Goal: Information Seeking & Learning: Learn about a topic

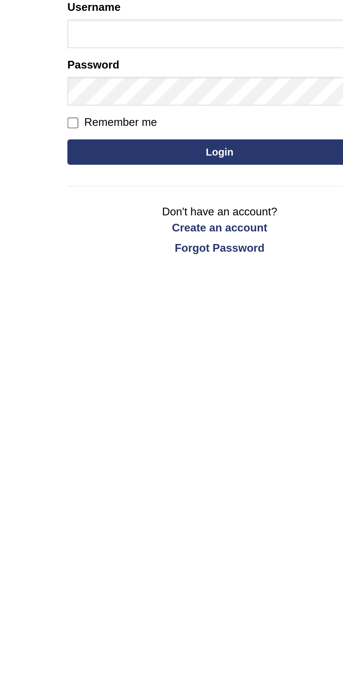
click at [187, 160] on button "Login" at bounding box center [171, 161] width 126 height 10
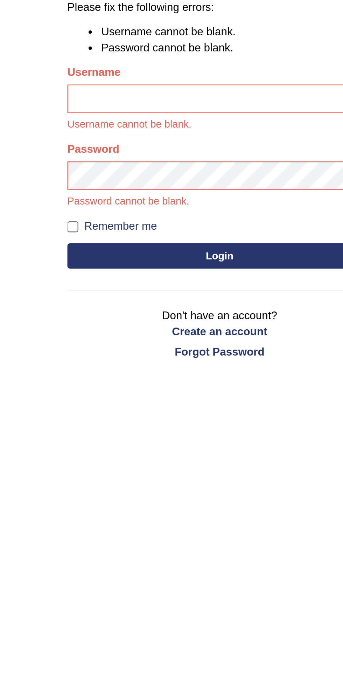
scroll to position [27, 0]
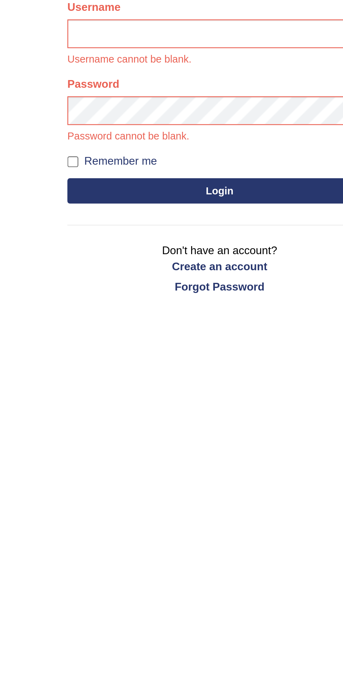
click at [180, 174] on button "Login" at bounding box center [171, 177] width 126 height 10
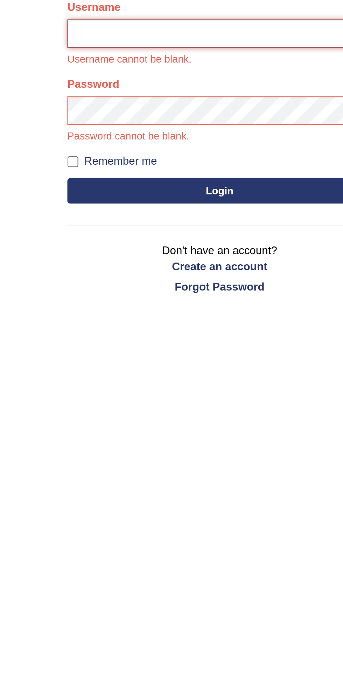
click at [185, 111] on input "Username" at bounding box center [171, 113] width 126 height 12
type input "yahyakamboh"
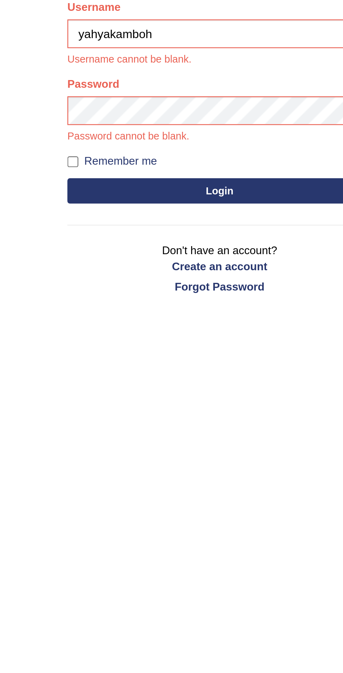
click at [108, 172] on button "Login" at bounding box center [171, 177] width 126 height 10
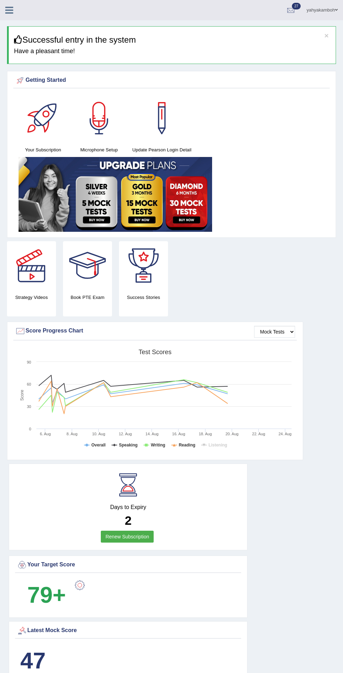
click at [10, 11] on icon at bounding box center [9, 10] width 8 height 9
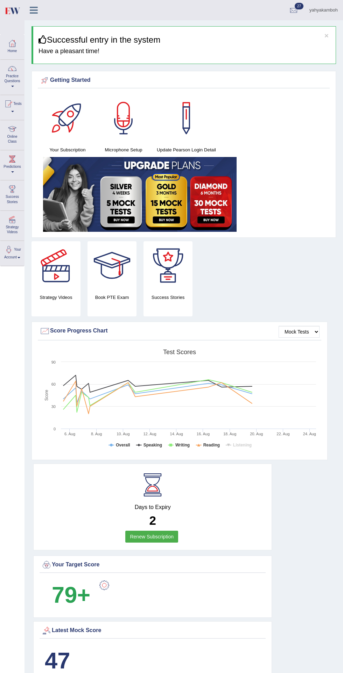
click at [13, 104] on div at bounding box center [8, 104] width 10 height 10
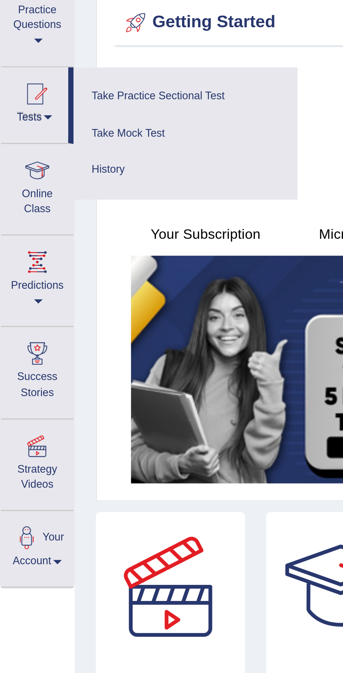
click at [71, 105] on link "Take Practice Sectional Test" at bounding box center [61, 105] width 66 height 12
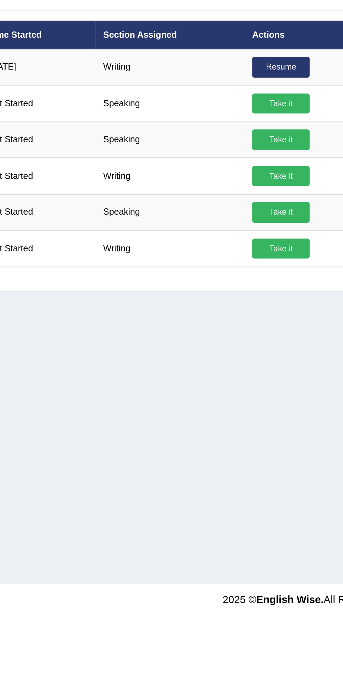
click at [245, 170] on link "Take it" at bounding box center [238, 170] width 25 height 9
click at [237, 169] on div "× Have you watched our instructional video on how to take a Mock Test?writing N…" at bounding box center [171, 336] width 343 height 673
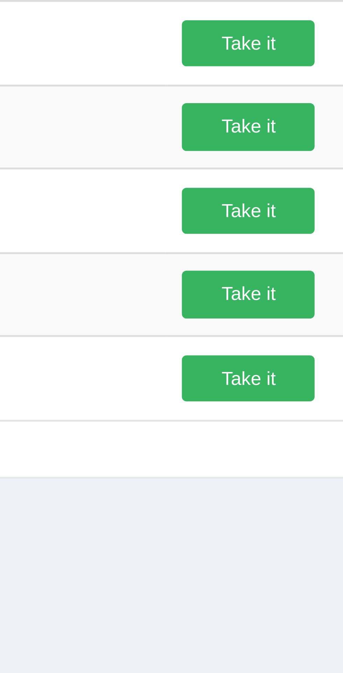
click at [238, 170] on link "Take it" at bounding box center [238, 170] width 25 height 9
click at [236, 171] on div "× Have you watched our instructional video on how to take a Mock Test?writing N…" at bounding box center [171, 336] width 343 height 673
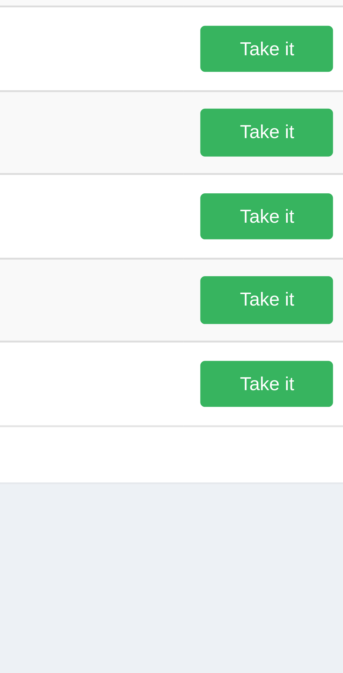
click at [237, 169] on link "Take it" at bounding box center [238, 170] width 25 height 9
click at [239, 170] on div "× Have you watched our instructional video on how to take a Mock Test?writing N…" at bounding box center [171, 336] width 343 height 673
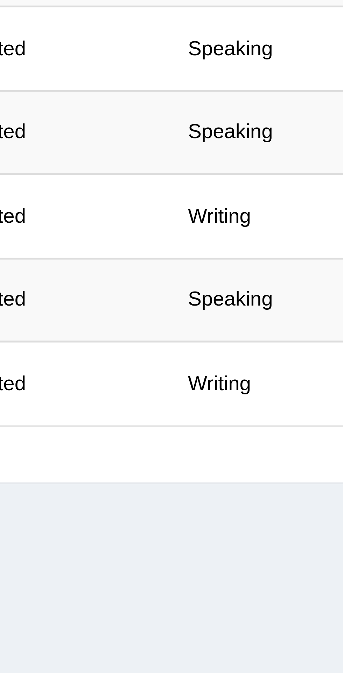
click at [166, 169] on td "Writing" at bounding box center [189, 171] width 65 height 16
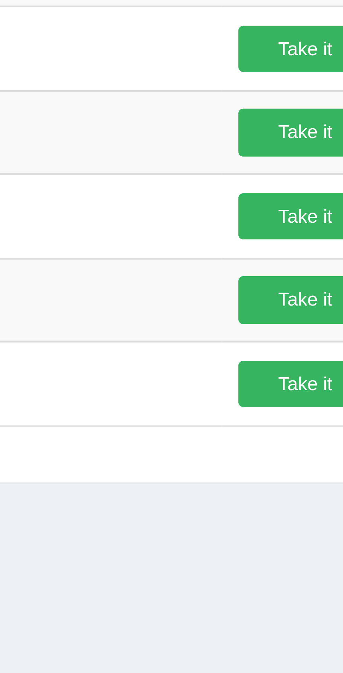
click at [235, 170] on link "Take it" at bounding box center [238, 170] width 25 height 9
click at [213, 171] on div "× Have you watched our instructional video on how to take a Mock Test?writing N…" at bounding box center [171, 336] width 343 height 673
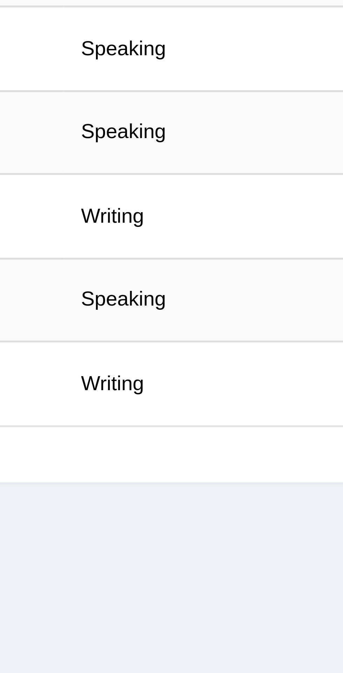
click at [167, 171] on td "Writing" at bounding box center [189, 171] width 65 height 16
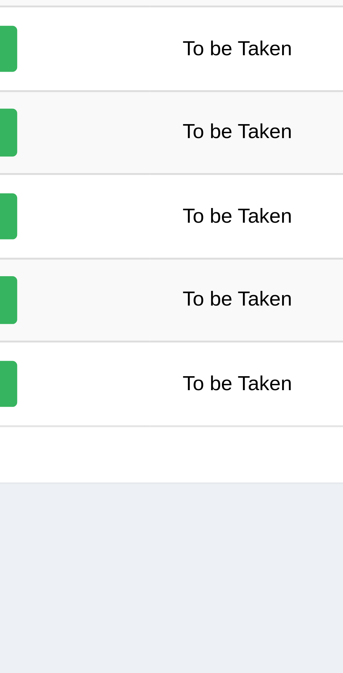
click at [293, 170] on span "To be Taken" at bounding box center [292, 170] width 27 height 9
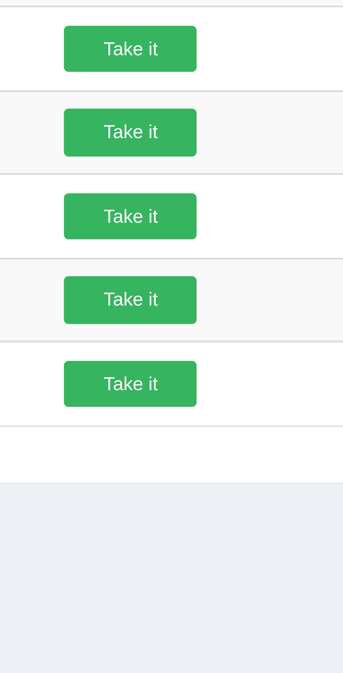
click at [239, 169] on link "Take it" at bounding box center [238, 170] width 25 height 9
click at [236, 170] on div "× Have you watched our instructional video on how to take a Mock Test?writing N…" at bounding box center [171, 336] width 343 height 673
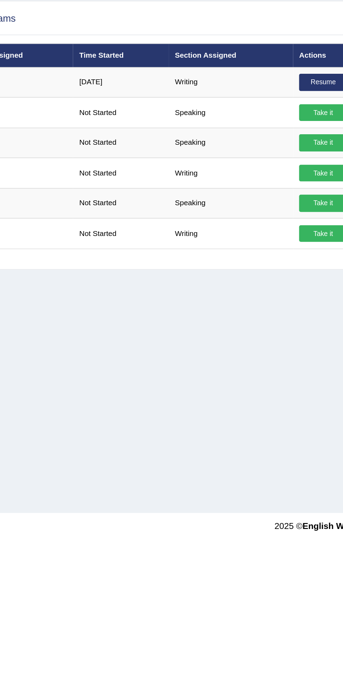
click at [167, 151] on td "Speaking" at bounding box center [189, 155] width 65 height 16
click at [204, 303] on div "Home Practice Sectional Exams Welcome to Practice Sectional Test section. We ad…" at bounding box center [171, 175] width 343 height 350
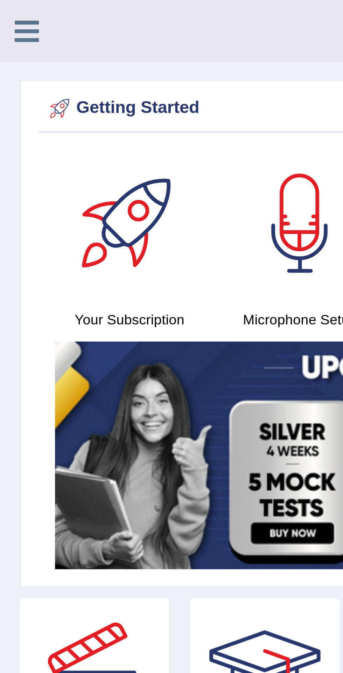
click at [12, 7] on icon at bounding box center [9, 10] width 8 height 9
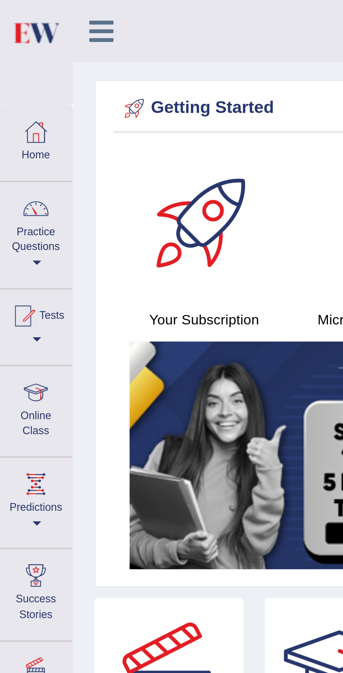
click at [13, 104] on div at bounding box center [8, 104] width 10 height 10
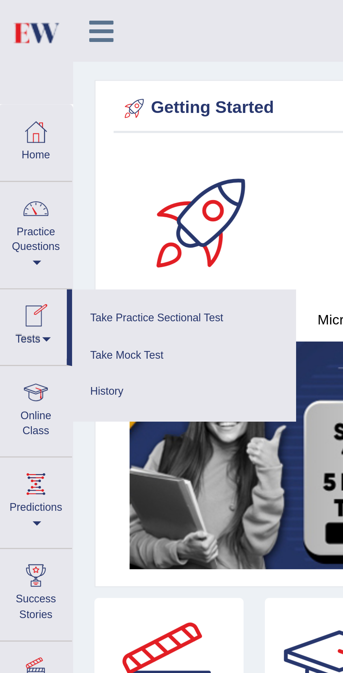
click at [41, 106] on link "Take Practice Sectional Test" at bounding box center [61, 105] width 66 height 12
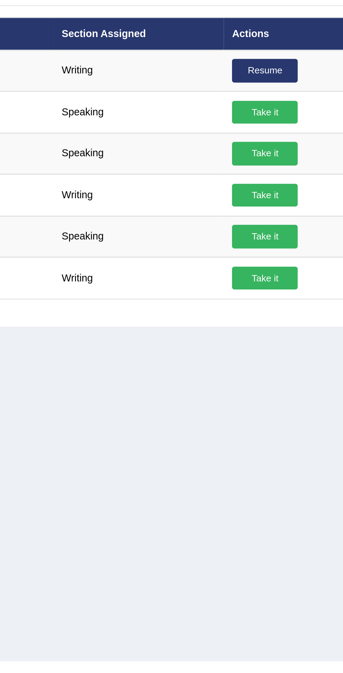
click at [196, 167] on td "Writing" at bounding box center [189, 171] width 65 height 16
click at [204, 169] on td "Writing" at bounding box center [189, 171] width 65 height 16
click at [182, 136] on td "Speaking" at bounding box center [189, 139] width 65 height 16
click at [241, 140] on link "Take it" at bounding box center [238, 139] width 25 height 9
click at [237, 135] on div "× Have you watched our instructional video on how to take a Mock Test?speaking …" at bounding box center [171, 336] width 343 height 673
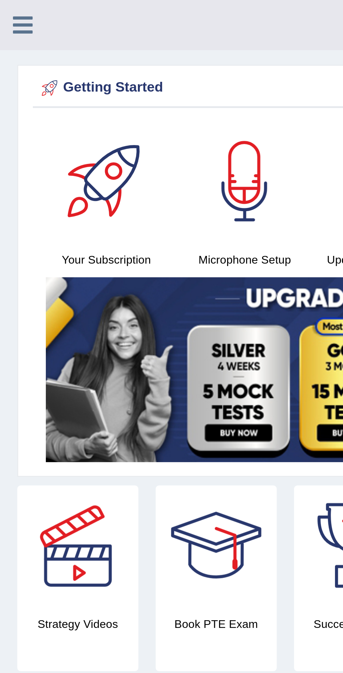
click at [11, 9] on icon at bounding box center [9, 10] width 8 height 9
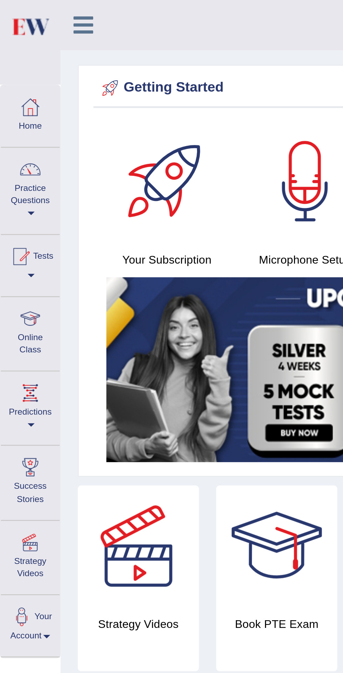
click at [13, 104] on div at bounding box center [8, 104] width 10 height 10
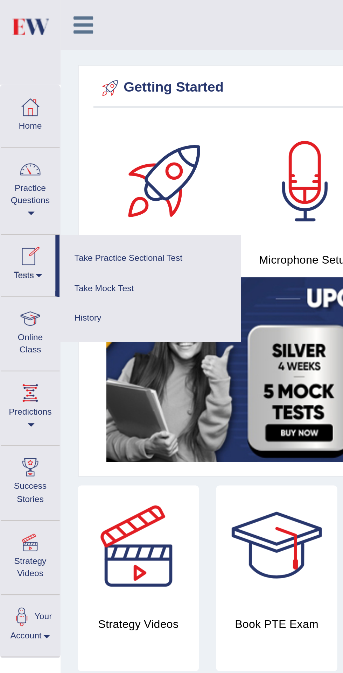
click at [79, 106] on link "Take Practice Sectional Test" at bounding box center [61, 105] width 66 height 12
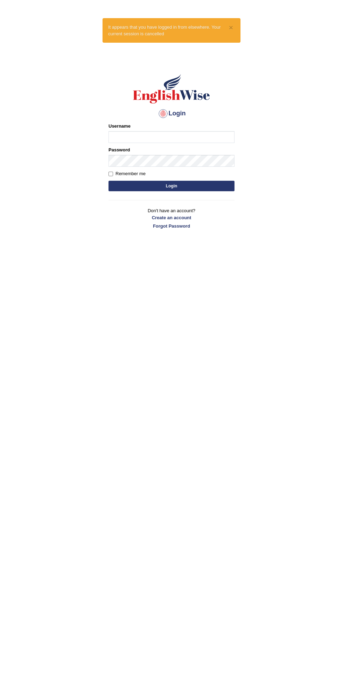
click at [203, 183] on button "Login" at bounding box center [171, 186] width 126 height 10
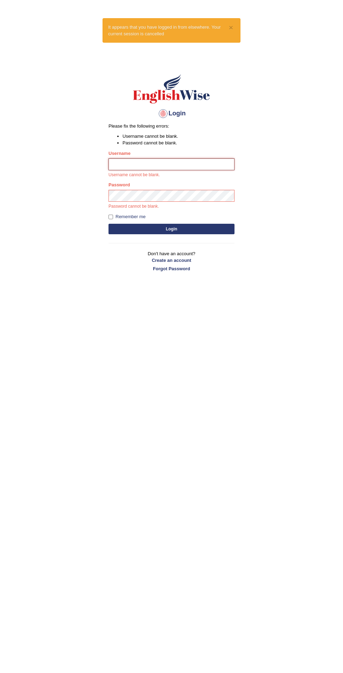
click at [219, 164] on input "Username" at bounding box center [171, 164] width 126 height 12
type input "yahyakamboh"
click at [108, 224] on button "Login" at bounding box center [171, 229] width 126 height 10
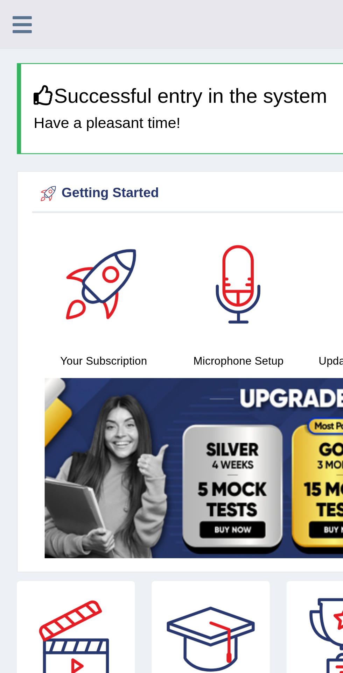
click at [9, 8] on icon at bounding box center [9, 10] width 8 height 9
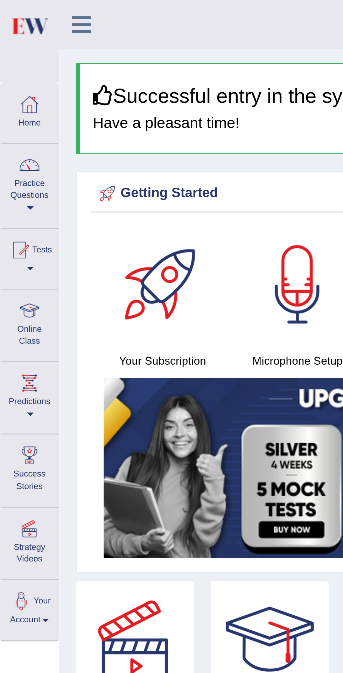
click at [13, 102] on div at bounding box center [8, 104] width 10 height 10
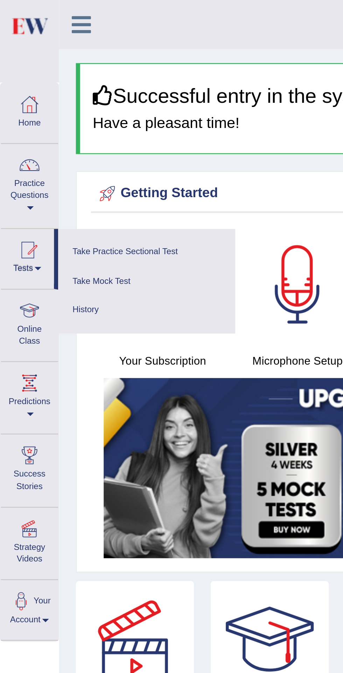
click at [69, 103] on link "Take Practice Sectional Test" at bounding box center [61, 105] width 66 height 12
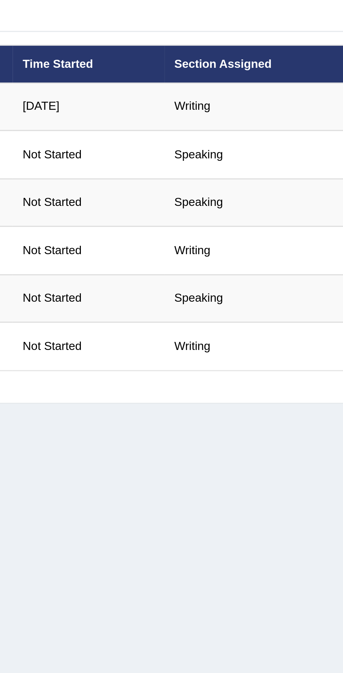
click at [170, 172] on td "Writing" at bounding box center [189, 171] width 65 height 16
click at [196, 171] on td "Writing" at bounding box center [189, 171] width 65 height 16
click at [186, 203] on td "Writing" at bounding box center [189, 203] width 65 height 16
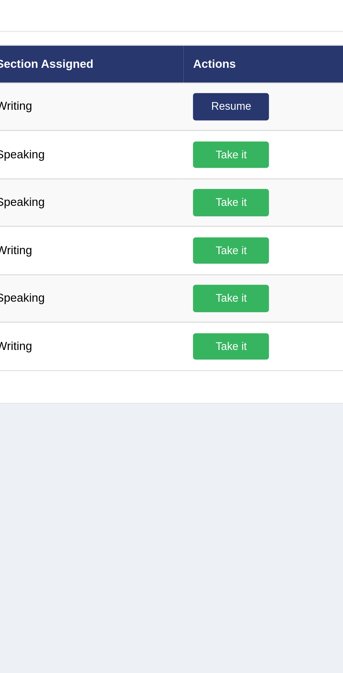
click at [241, 203] on link "Take it" at bounding box center [238, 202] width 25 height 9
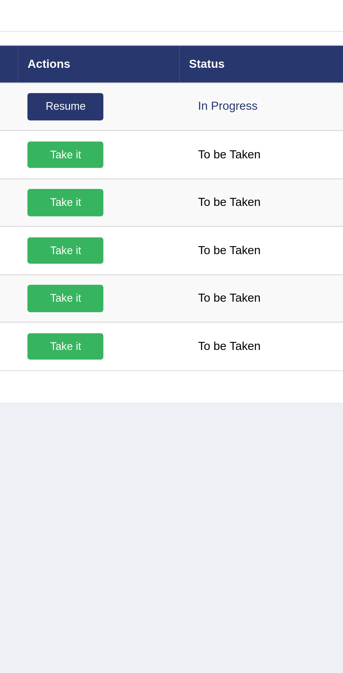
click at [296, 205] on div "× Have you watched our instructional video on how to take a Mock Test?writing N…" at bounding box center [171, 336] width 343 height 673
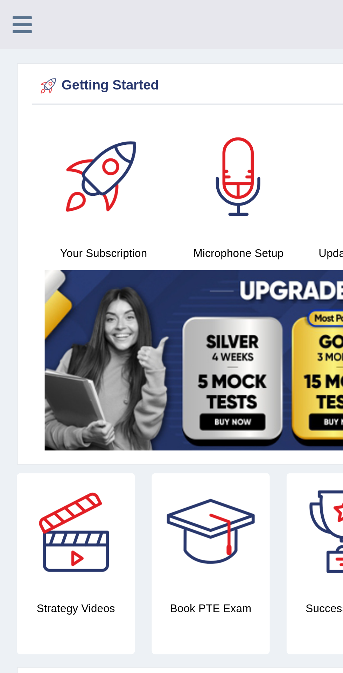
click at [13, 10] on icon at bounding box center [9, 10] width 8 height 9
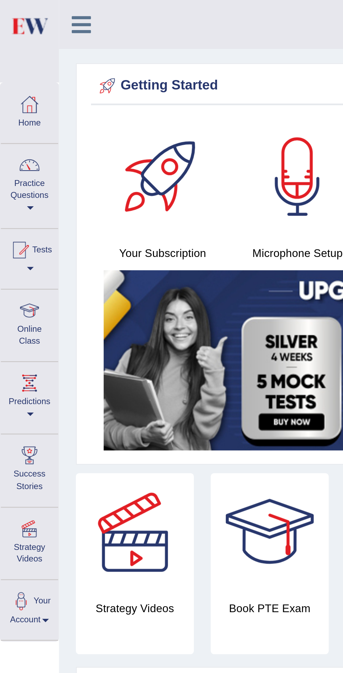
click at [15, 73] on div at bounding box center [12, 68] width 10 height 10
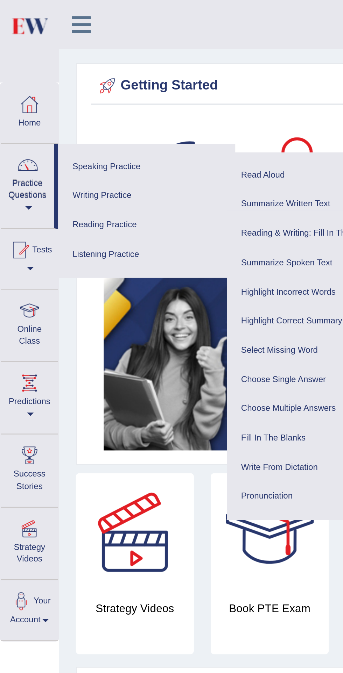
click at [70, 82] on link "Writing Practice" at bounding box center [61, 81] width 66 height 12
click at [127, 88] on ul "Reading & Writing: Fill In The Blanks Choose Multiple Answers Re-order Paragrap…" at bounding box center [130, 121] width 73 height 68
click at [123, 84] on link "Summarize Written Text" at bounding box center [131, 85] width 66 height 12
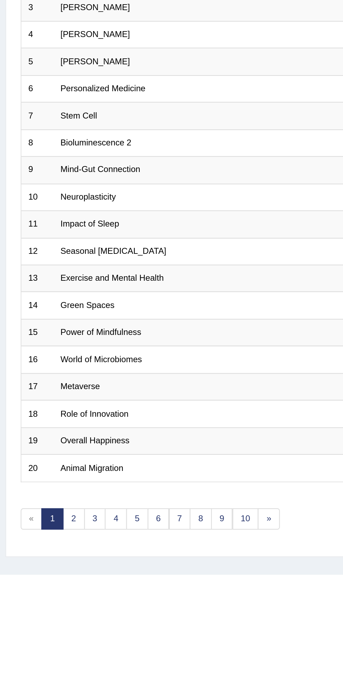
click at [80, 219] on td "Neuroplasticity" at bounding box center [126, 217] width 200 height 12
click at [70, 214] on td "Neuroplasticity" at bounding box center [126, 217] width 200 height 12
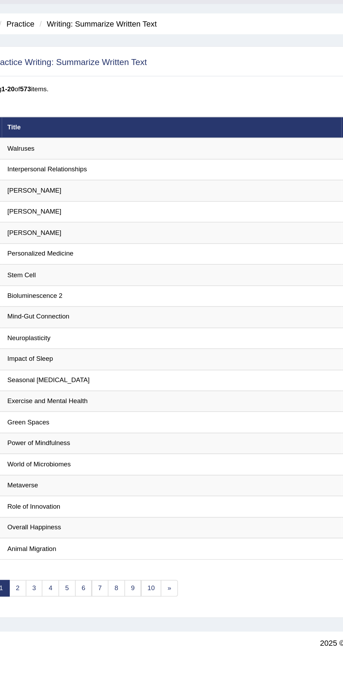
click at [121, 216] on td "Neuroplasticity" at bounding box center [126, 217] width 200 height 12
click at [60, 208] on td "Mind-Gut Connection" at bounding box center [126, 205] width 200 height 12
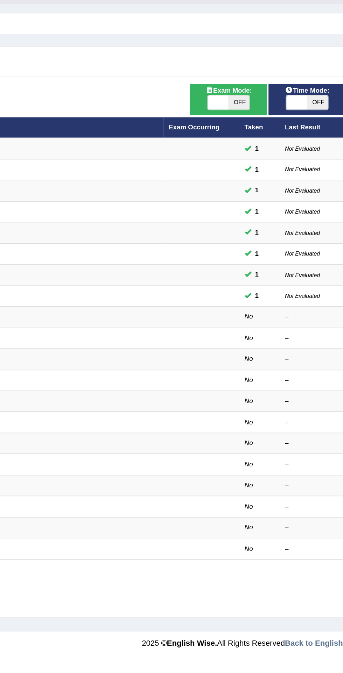
click at [256, 204] on td at bounding box center [247, 205] width 45 height 12
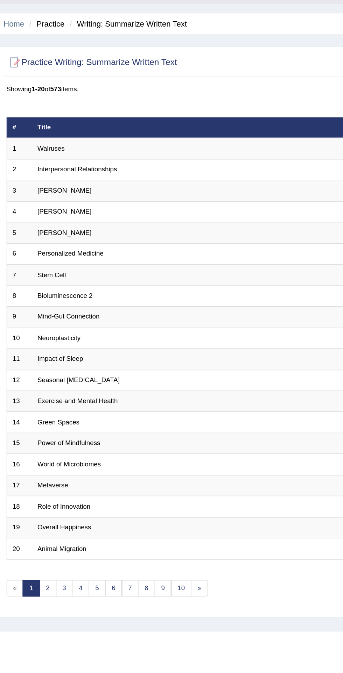
click at [52, 203] on link "Mind-Gut Connection" at bounding box center [47, 204] width 36 height 4
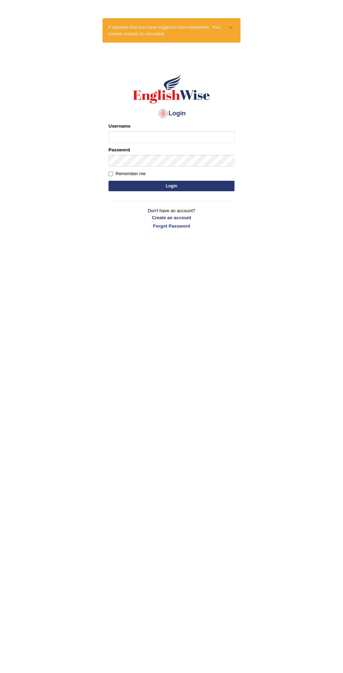
click at [198, 185] on button "Login" at bounding box center [171, 186] width 126 height 10
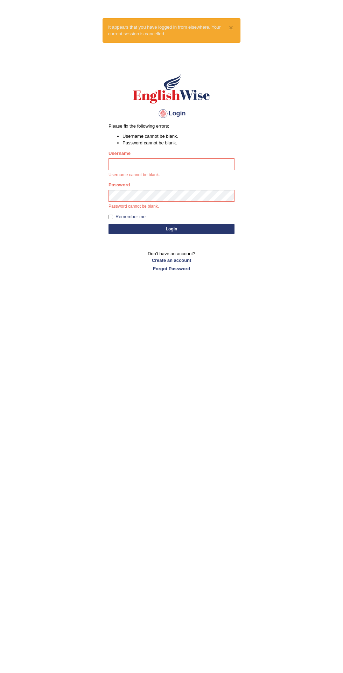
click at [191, 227] on button "Login" at bounding box center [171, 229] width 126 height 10
click at [192, 217] on div "Remember me" at bounding box center [171, 216] width 126 height 7
click at [224, 164] on input "Username" at bounding box center [171, 164] width 126 height 12
type input "yahyakamboh"
click at [108, 224] on button "Login" at bounding box center [171, 229] width 126 height 10
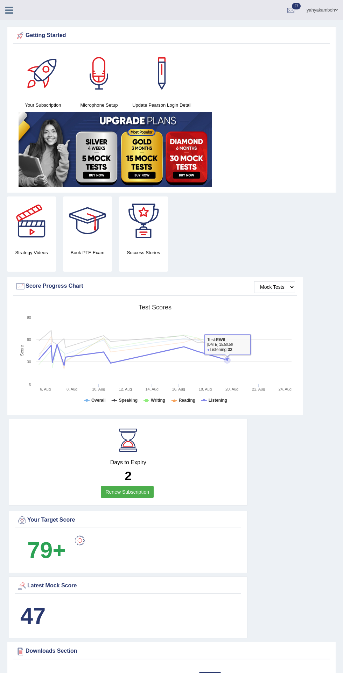
click at [23, 28] on div "Getting Started Your Subscription Microphone Setup Update Pearson Login Detail ×" at bounding box center [171, 109] width 329 height 167
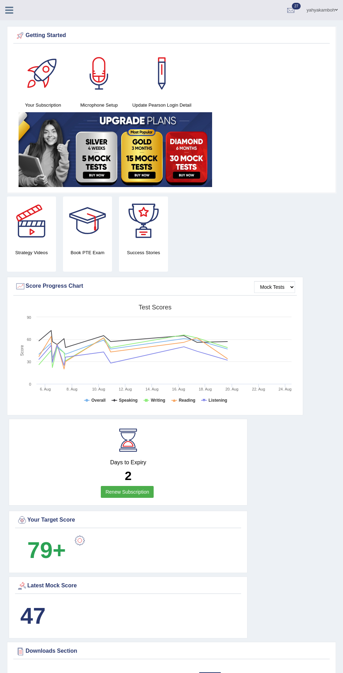
click at [22, 27] on div "Getting Started Your Subscription Microphone Setup Update Pearson Login Detail ×" at bounding box center [171, 109] width 329 height 167
click at [24, 12] on div at bounding box center [12, 7] width 24 height 15
click at [26, 12] on div "yahyakamboh Toggle navigation Username: yahyakamboh Access Type: Online Subscri…" at bounding box center [171, 10] width 343 height 20
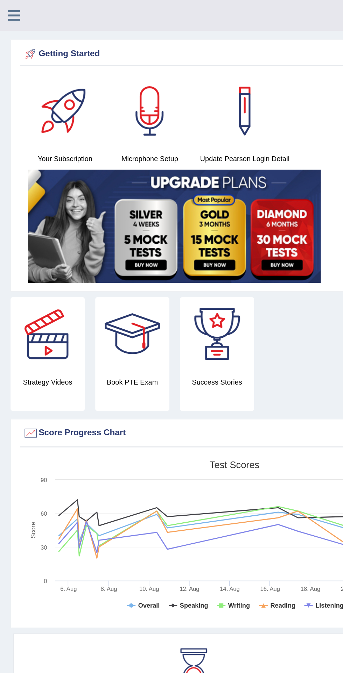
click at [11, 12] on icon at bounding box center [9, 10] width 8 height 9
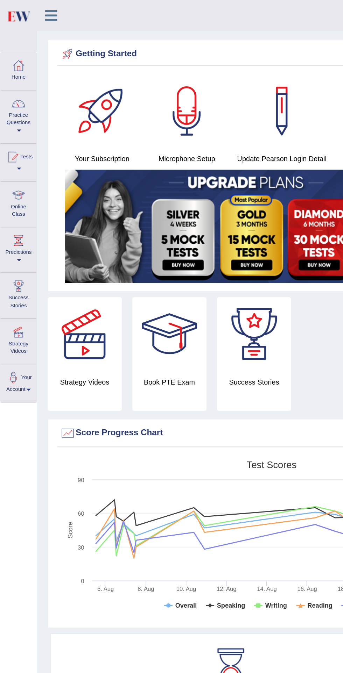
click at [15, 72] on div at bounding box center [12, 68] width 10 height 10
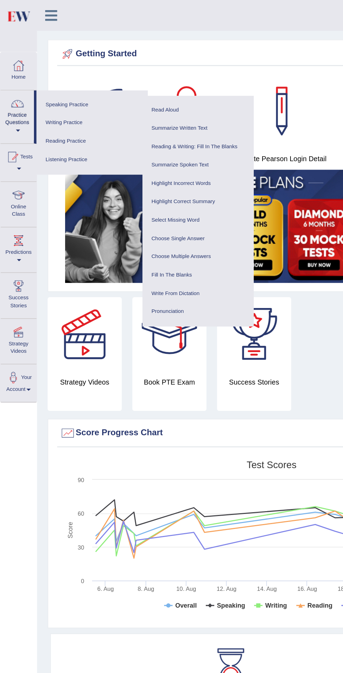
click at [163, 92] on link "Reading & Writing: Fill In The Blanks" at bounding box center [131, 97] width 66 height 12
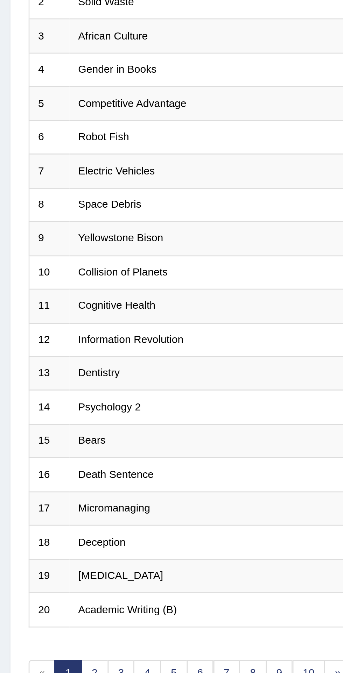
click at [55, 240] on link "Information Revolution" at bounding box center [48, 242] width 39 height 4
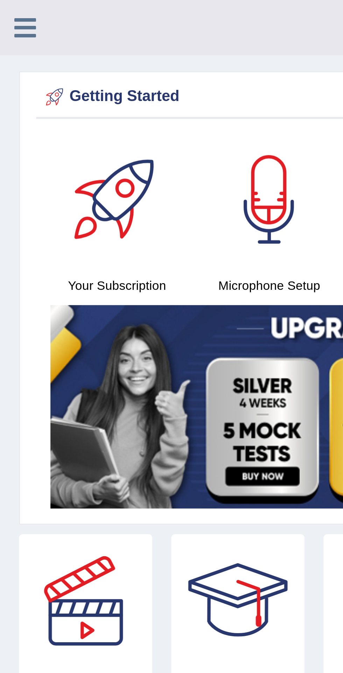
click at [9, 12] on icon at bounding box center [9, 10] width 8 height 9
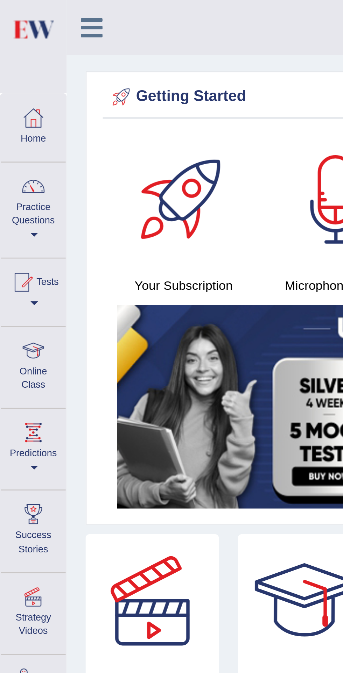
click at [14, 79] on link "Practice Questions" at bounding box center [12, 76] width 24 height 33
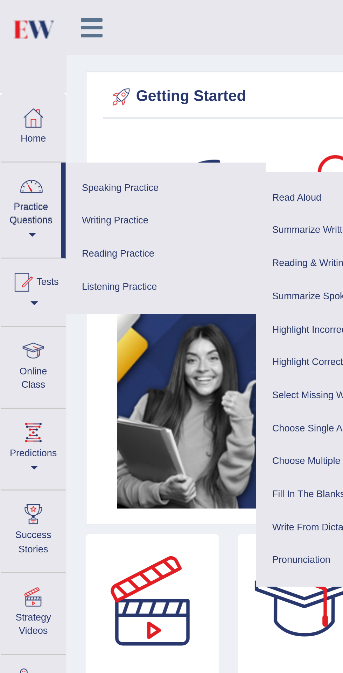
click at [42, 107] on link "Listening Practice" at bounding box center [61, 106] width 66 height 12
click at [40, 81] on link "Writing Practice" at bounding box center [61, 81] width 66 height 12
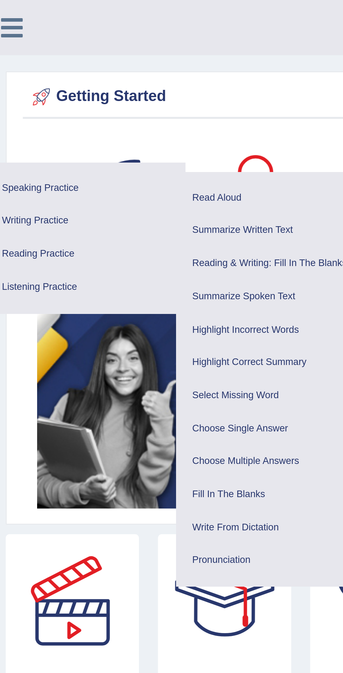
click at [116, 84] on link "Summarize Written Text" at bounding box center [131, 85] width 66 height 12
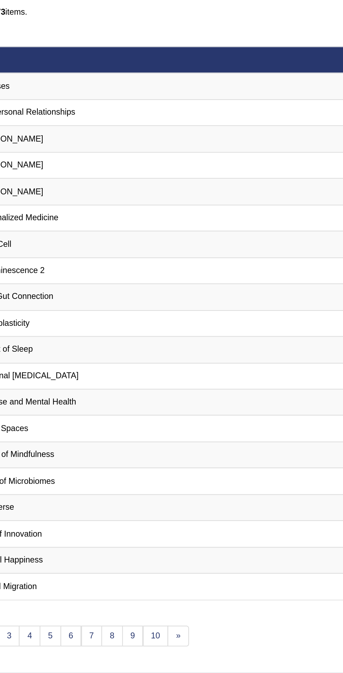
click at [88, 205] on td "Mind-Gut Connection" at bounding box center [126, 205] width 200 height 12
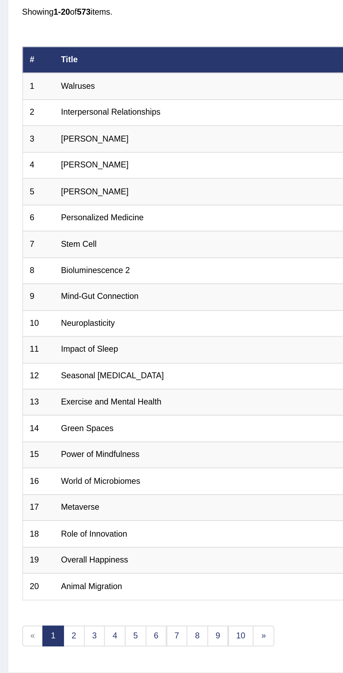
click at [43, 204] on link "Mind-Gut Connection" at bounding box center [47, 204] width 36 height 4
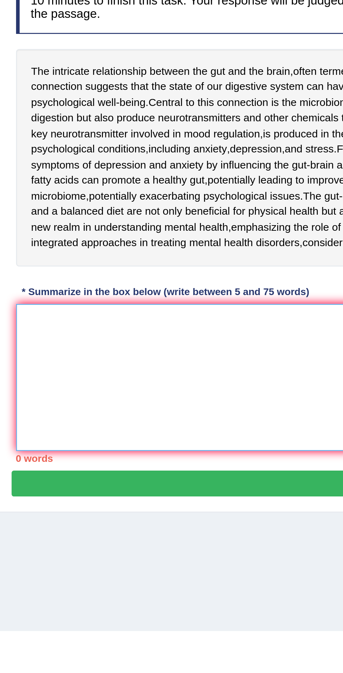
click at [76, 279] on textarea at bounding box center [171, 250] width 322 height 58
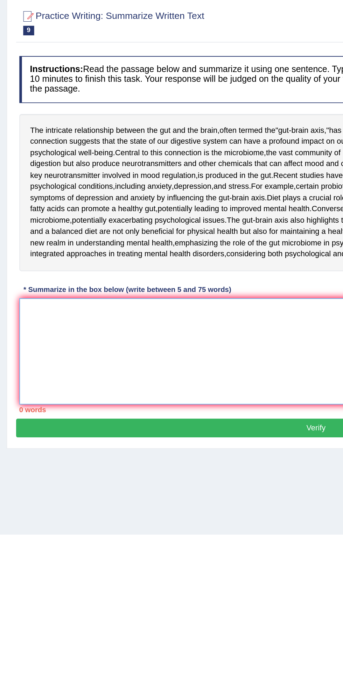
click at [94, 271] on textarea at bounding box center [171, 250] width 322 height 58
type textarea "t"
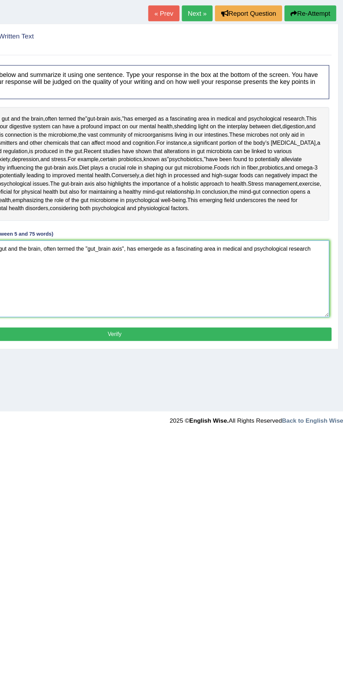
click at [321, 274] on textarea "The intricate relationship between the gut and the brain, often termed the "gut…" at bounding box center [171, 250] width 322 height 58
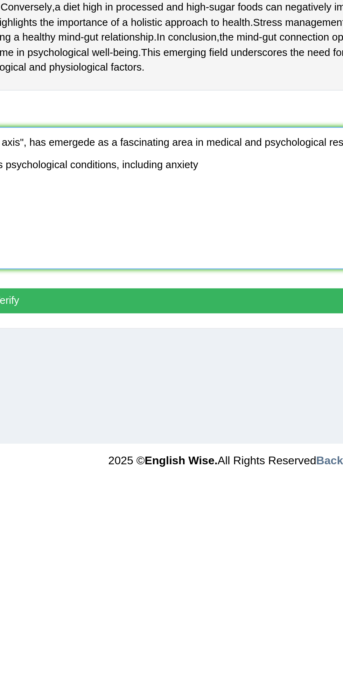
click at [246, 279] on textarea "The intricate relationship between the gut and the brain, often termed the "gut…" at bounding box center [171, 250] width 322 height 58
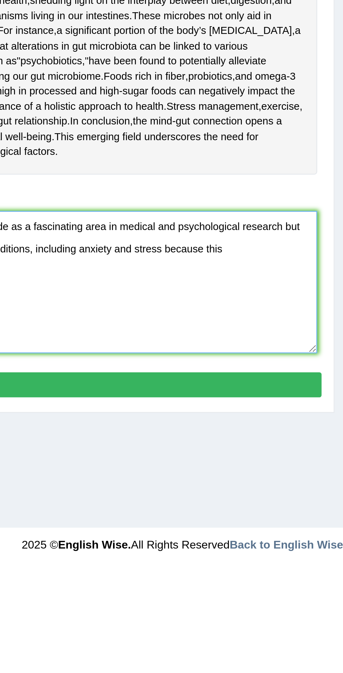
click at [287, 278] on textarea "The intricate relationship between the gut and the brain, often termed the "gut…" at bounding box center [171, 250] width 322 height 58
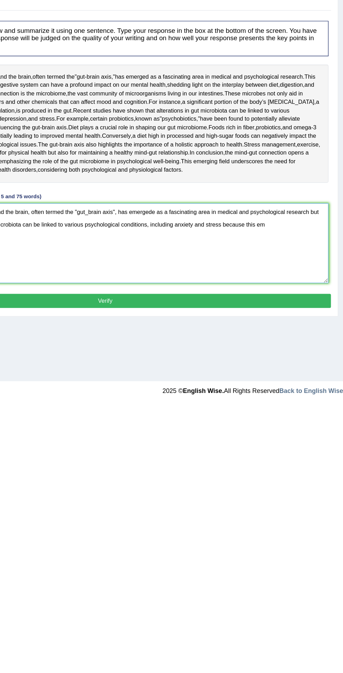
click at [304, 279] on textarea "The intricate relationship between the gut and the brain, often termed the "gut…" at bounding box center [171, 250] width 322 height 58
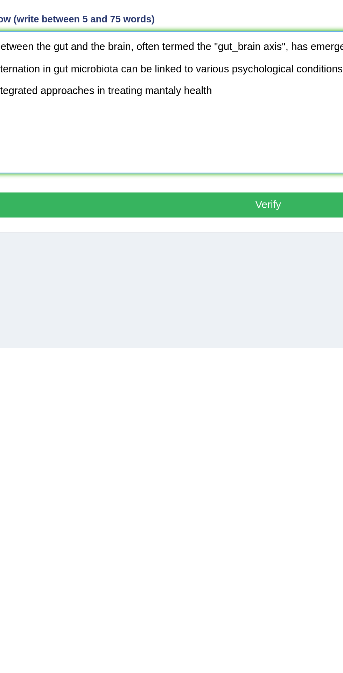
click at [159, 279] on textarea "The intricate relationship between the gut and the brain, often termed the "gut…" at bounding box center [171, 250] width 322 height 58
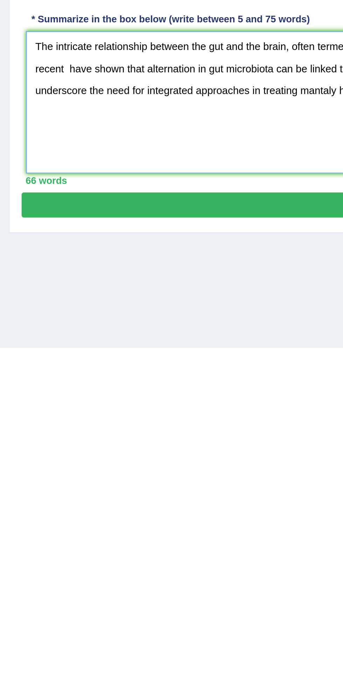
type textarea "The intricate relationship between the gut and the brain, often termed the "gut…"
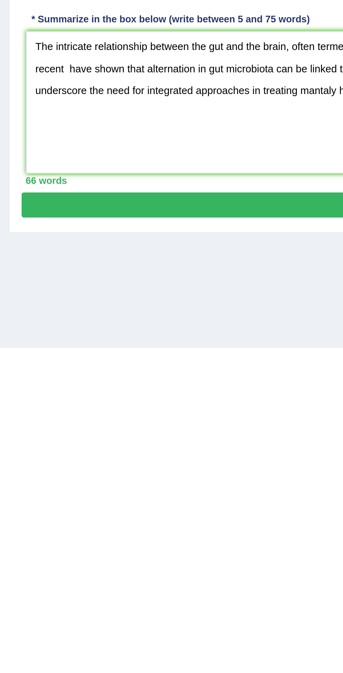
click at [105, 285] on div "66 words" at bounding box center [171, 282] width 322 height 6
click at [113, 297] on button "Verify" at bounding box center [171, 292] width 325 height 10
